Goal: Navigation & Orientation: Find specific page/section

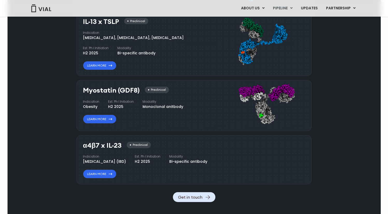
scroll to position [439, 0]
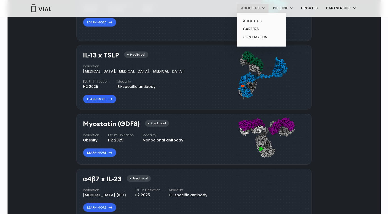
click at [257, 9] on link "ABOUT US" at bounding box center [253, 8] width 32 height 9
click at [256, 20] on link "ABOUT US" at bounding box center [261, 21] width 45 height 8
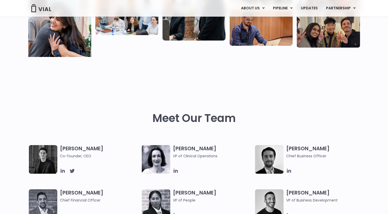
scroll to position [181, 0]
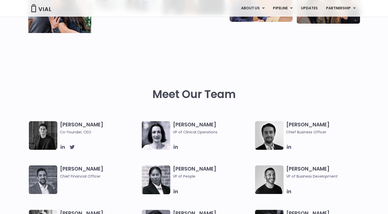
click at [79, 125] on h3 "[PERSON_NAME] Co-founder, CEO" at bounding box center [100, 128] width 80 height 14
click at [64, 147] on icon at bounding box center [62, 147] width 4 height 4
